Goal: Communication & Community: Answer question/provide support

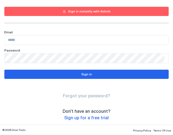
scroll to position [66, 0]
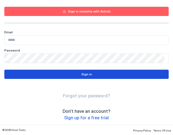
type input "**********"
click at [73, 75] on button "Sign in" at bounding box center [86, 74] width 164 height 9
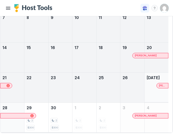
scroll to position [86, 0]
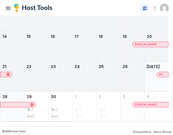
click at [7, 8] on button "Menu" at bounding box center [8, 8] width 8 height 8
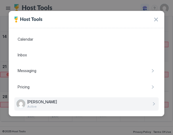
click at [47, 61] on div "Calendar Inbox Messaging Pricing TH [PERSON_NAME] Active" at bounding box center [86, 69] width 155 height 81
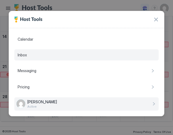
click at [47, 54] on div "Inbox" at bounding box center [86, 54] width 144 height 11
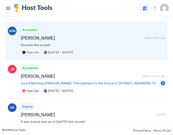
scroll to position [24, 0]
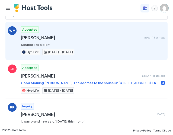
click at [57, 37] on span "[PERSON_NAME]" at bounding box center [81, 37] width 121 height 5
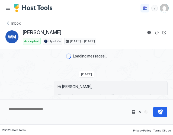
type textarea "*"
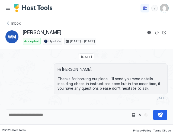
scroll to position [153, 0]
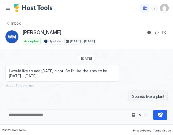
click at [7, 22] on div "Inbox" at bounding box center [86, 23] width 162 height 5
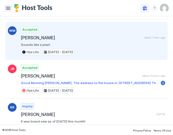
click at [9, 9] on button "Menu" at bounding box center [8, 8] width 8 height 8
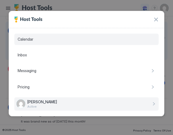
click at [27, 37] on span "Calendar" at bounding box center [26, 39] width 16 height 5
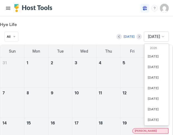
click at [148, 37] on span "[DATE]" at bounding box center [154, 36] width 12 height 5
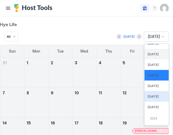
scroll to position [171, 0]
click at [144, 93] on div "[DATE]" at bounding box center [156, 95] width 24 height 11
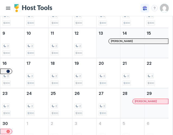
scroll to position [89, 0]
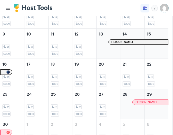
click at [122, 41] on span "[PERSON_NAME]" at bounding box center [122, 42] width 22 height 4
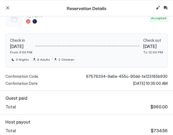
scroll to position [71, 0]
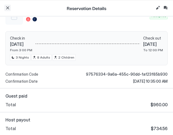
click at [6, 9] on button "button" at bounding box center [7, 8] width 7 height 7
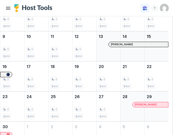
scroll to position [87, 0]
